Goal: Find contact information: Find contact information

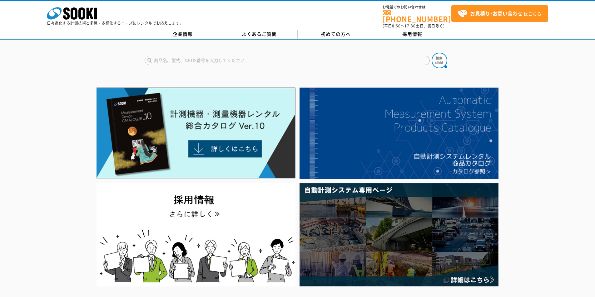
click at [202, 32] on link "企業情報" at bounding box center [183, 34] width 76 height 9
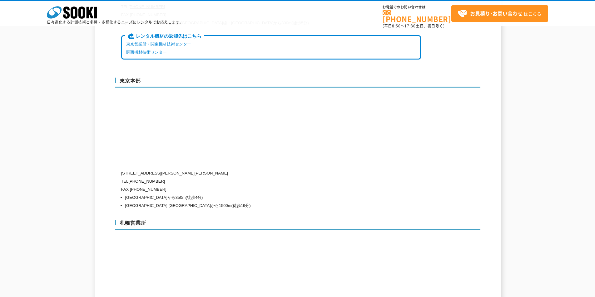
scroll to position [1654, 0]
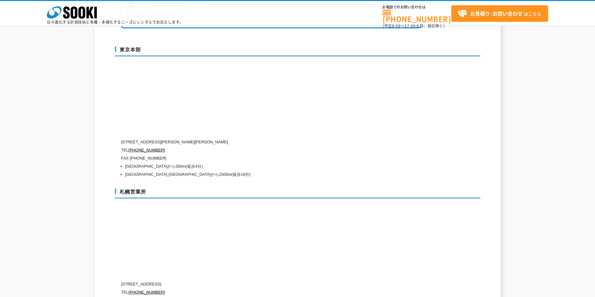
drag, startPoint x: 129, startPoint y: 145, endPoint x: 165, endPoint y: 145, distance: 36.2
click at [165, 154] on p "FAX (03)5117-3521" at bounding box center [271, 158] width 300 height 8
click at [197, 163] on li "東京メトロ東西線 茅場町駅 3番出口から350m(徒歩4分)" at bounding box center [273, 167] width 296 height 8
